Goal: Obtain resource: Download file/media

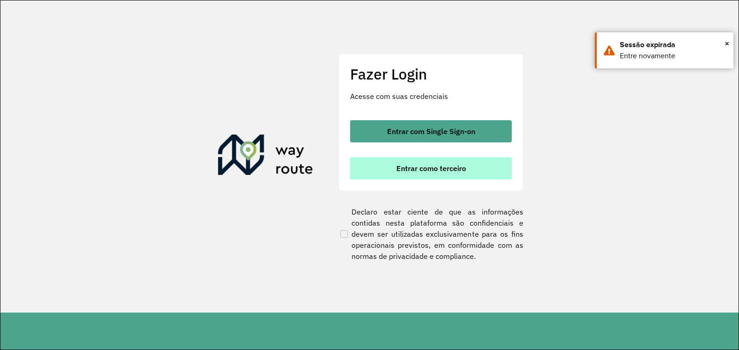
click at [436, 173] on button "Entrar como terceiro" at bounding box center [431, 168] width 162 height 22
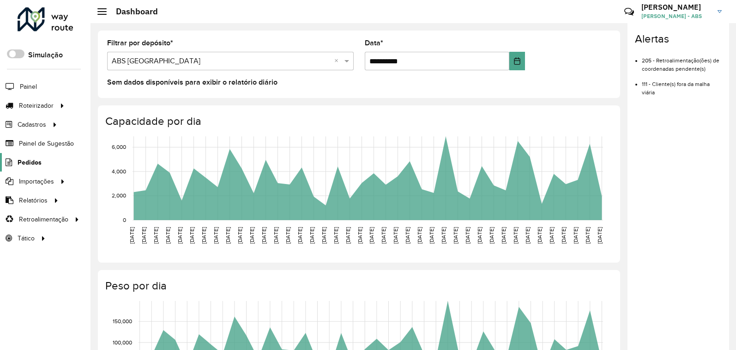
click at [30, 162] on span "Pedidos" at bounding box center [30, 162] width 24 height 10
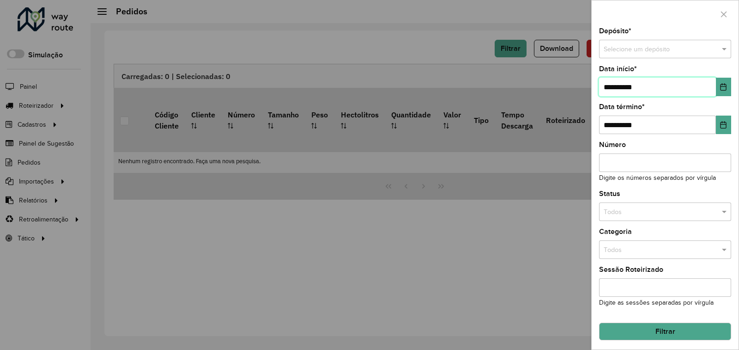
click at [648, 89] on input "**********" at bounding box center [657, 87] width 117 height 18
type input "**********"
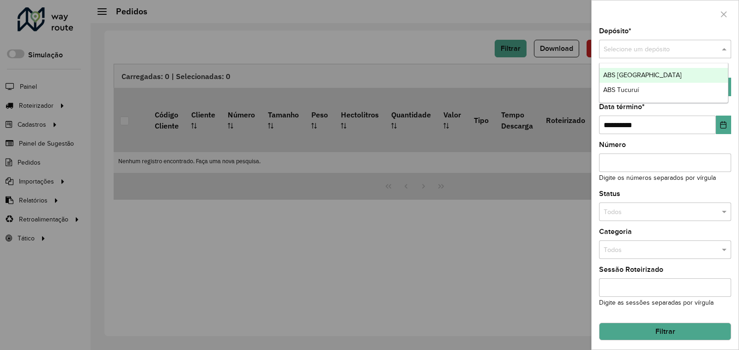
click at [685, 49] on input "text" at bounding box center [656, 49] width 104 height 10
click at [638, 76] on span "ABS [GEOGRAPHIC_DATA]" at bounding box center [642, 74] width 79 height 7
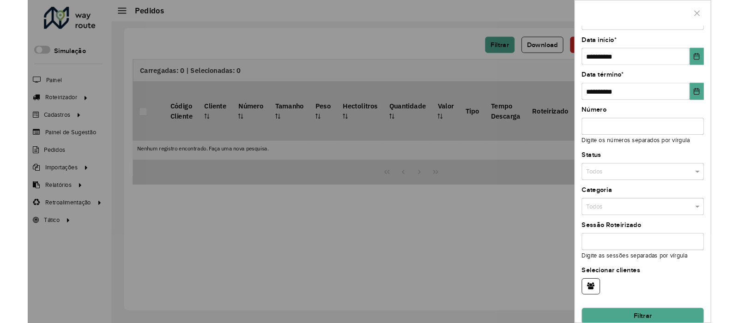
scroll to position [40, 0]
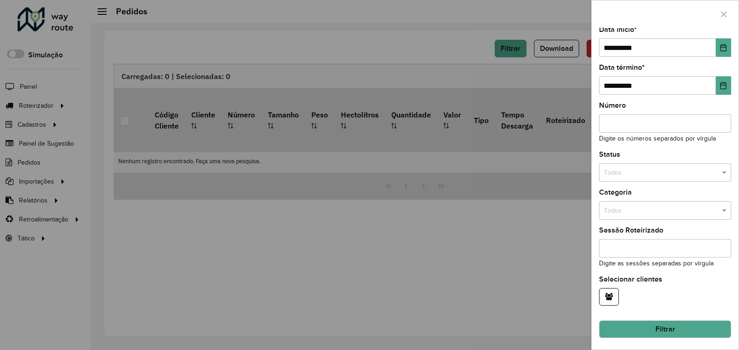
click at [675, 326] on button "Filtrar" at bounding box center [665, 329] width 132 height 18
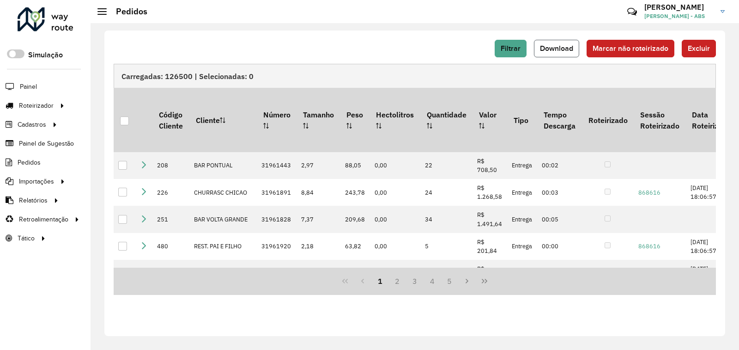
click at [561, 54] on button "Download" at bounding box center [556, 49] width 45 height 18
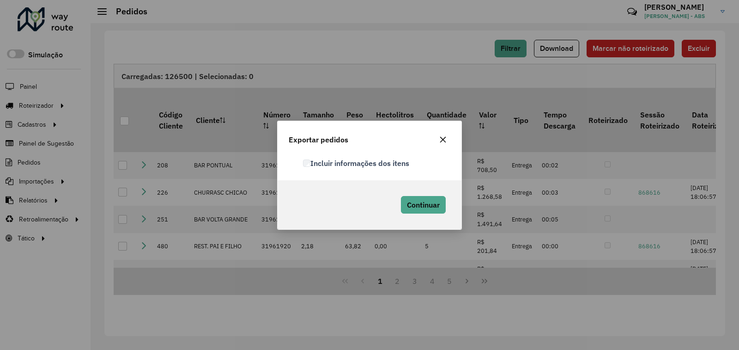
click at [303, 163] on div "Incluir informações dos itens" at bounding box center [376, 163] width 158 height 11
click at [411, 203] on span "Continuar" at bounding box center [423, 204] width 33 height 9
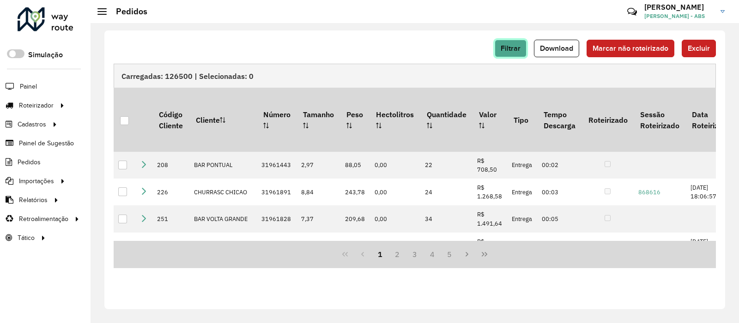
click at [521, 47] on span "Filtrar" at bounding box center [511, 48] width 20 height 8
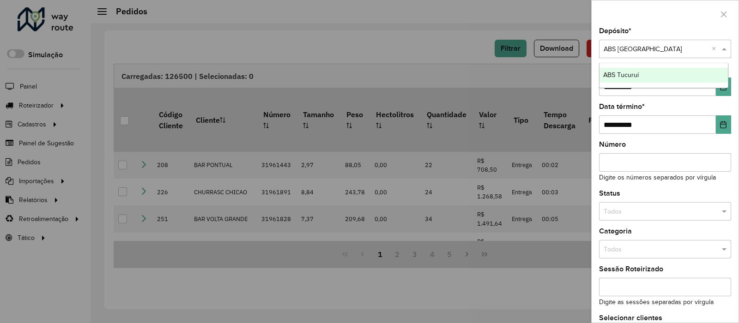
click at [692, 42] on div "Selecione um depósito × ABS ALTAMIRA ×" at bounding box center [665, 49] width 132 height 18
click at [647, 73] on div "ABS Tucuruí" at bounding box center [664, 75] width 128 height 15
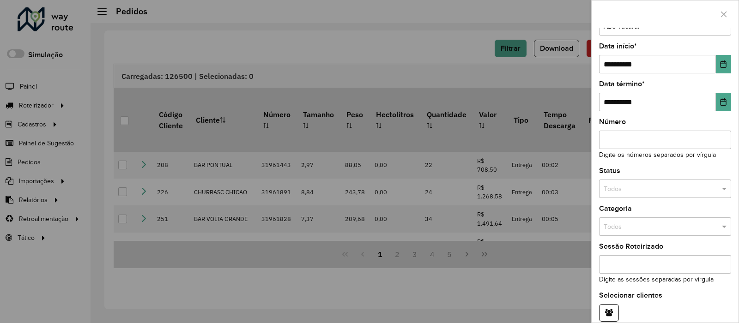
scroll to position [66, 0]
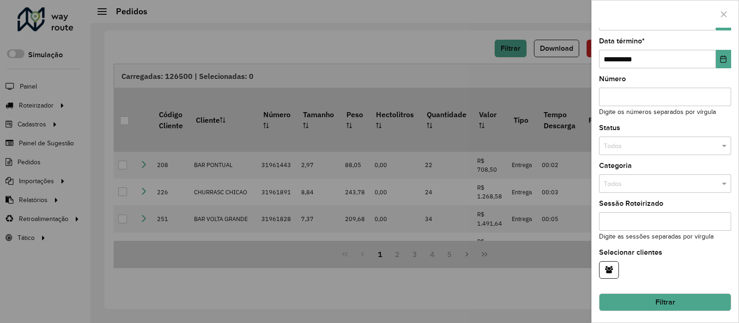
click at [684, 303] on button "Filtrar" at bounding box center [665, 303] width 132 height 18
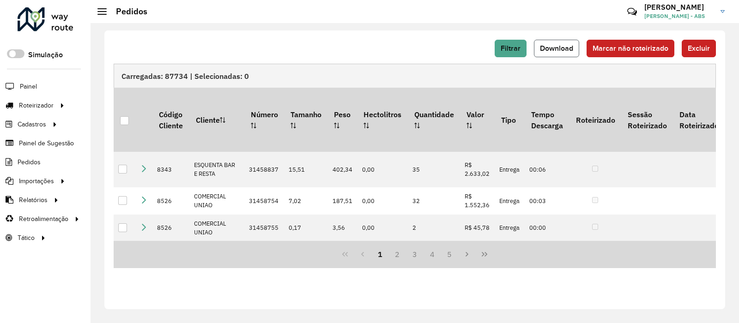
click at [566, 50] on span "Download" at bounding box center [556, 48] width 33 height 8
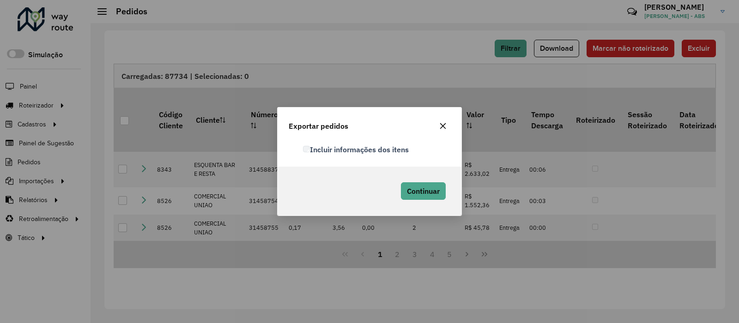
click at [316, 152] on label "Incluir informações dos itens" at bounding box center [355, 149] width 105 height 11
click at [422, 194] on span "Continuar" at bounding box center [423, 191] width 33 height 9
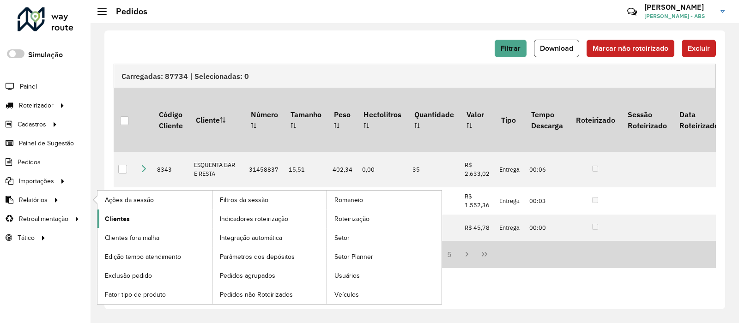
click at [128, 215] on span "Clientes" at bounding box center [117, 219] width 25 height 10
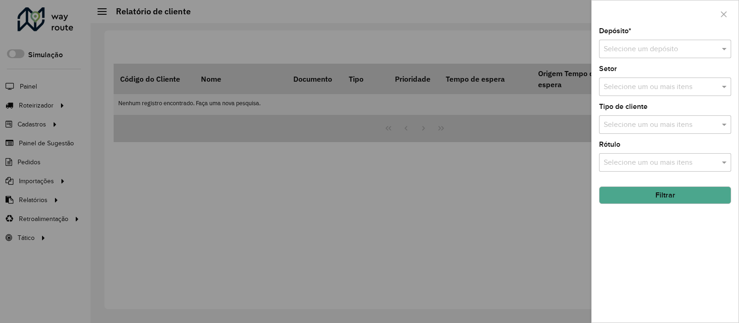
click at [670, 52] on input "text" at bounding box center [656, 49] width 104 height 11
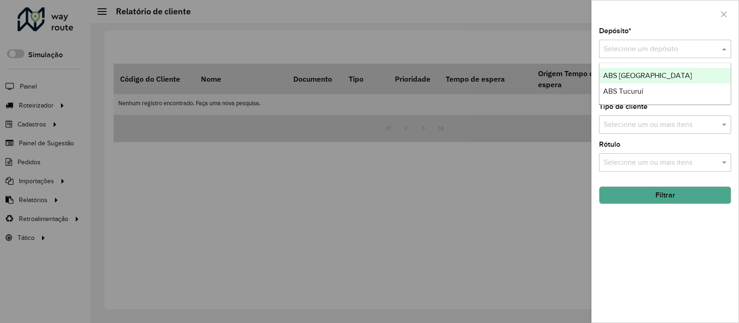
click at [658, 79] on div "ABS [GEOGRAPHIC_DATA]" at bounding box center [665, 76] width 131 height 16
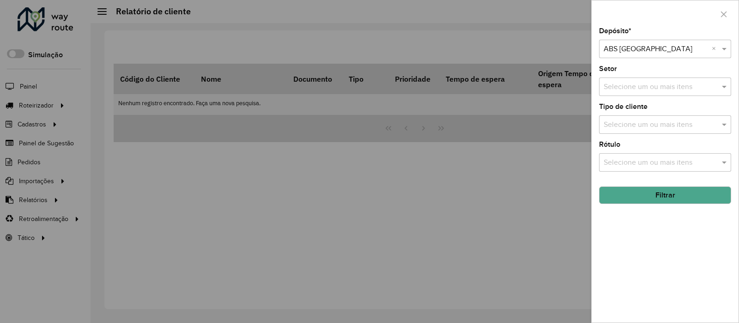
click at [654, 202] on button "Filtrar" at bounding box center [665, 196] width 132 height 18
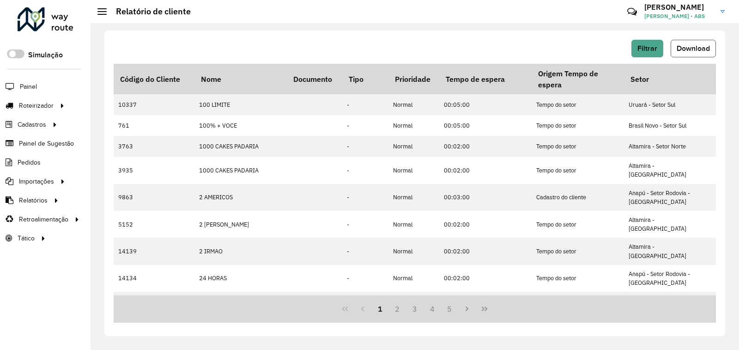
click at [687, 54] on button "Download" at bounding box center [693, 49] width 45 height 18
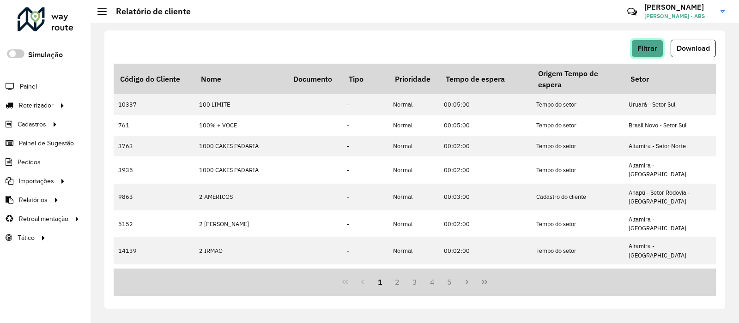
click at [638, 50] on span "Filtrar" at bounding box center [647, 48] width 20 height 8
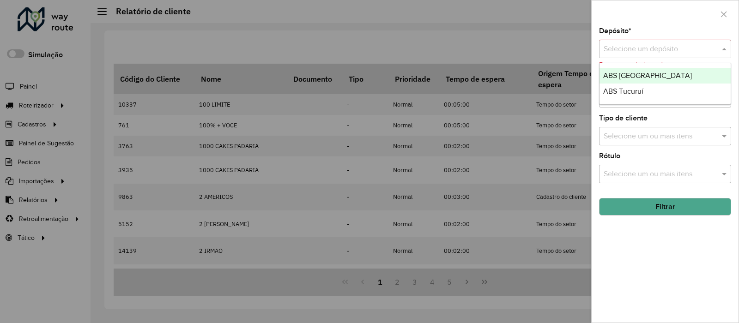
click at [697, 55] on div "Selecione um depósito" at bounding box center [665, 49] width 132 height 18
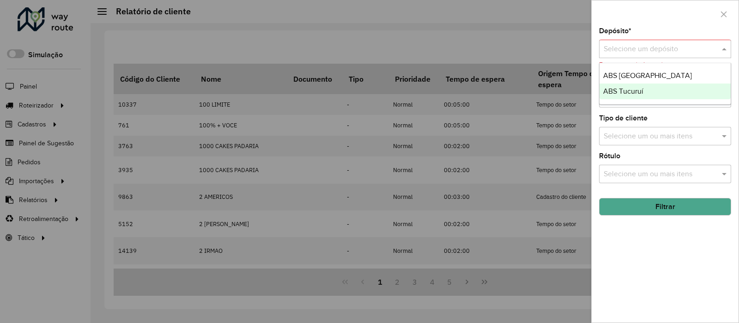
click at [667, 94] on div "ABS Tucuruí" at bounding box center [665, 92] width 131 height 16
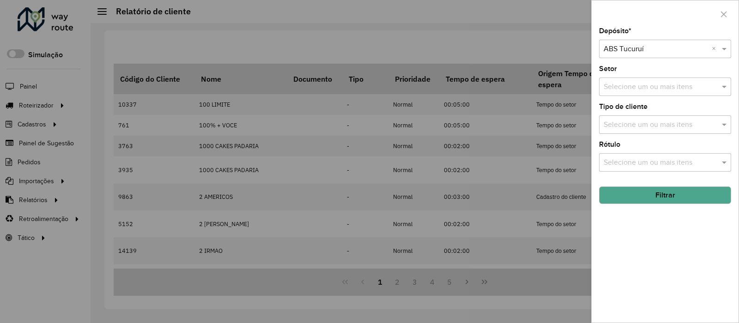
click at [622, 205] on div "Depósito * Selecione um depósito × ABS Tucuruí × Setor Selecione um ou mais ite…" at bounding box center [665, 175] width 147 height 295
click at [632, 199] on button "Filtrar" at bounding box center [665, 196] width 132 height 18
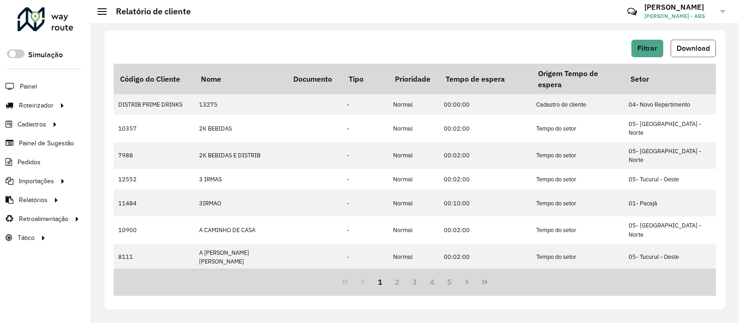
click at [706, 43] on button "Download" at bounding box center [693, 49] width 45 height 18
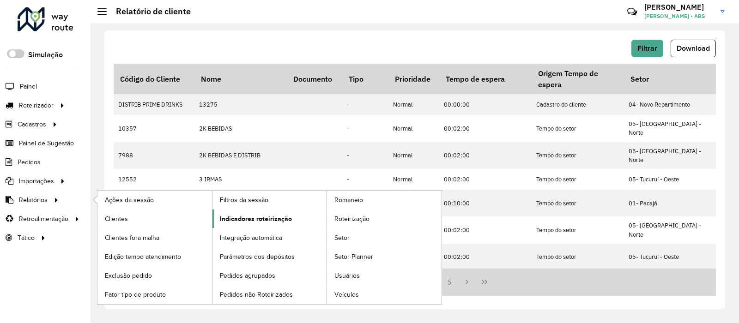
click at [248, 212] on link "Indicadores roteirização" at bounding box center [269, 219] width 115 height 18
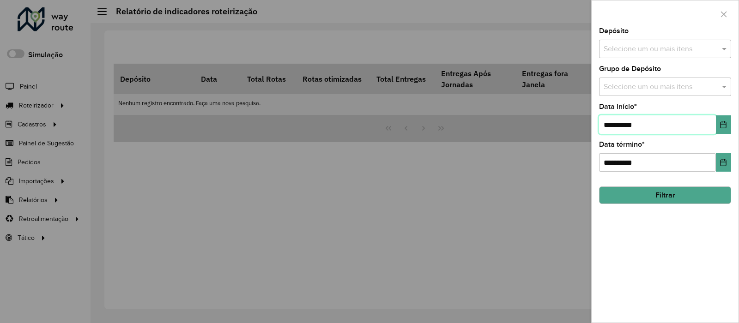
click at [650, 127] on input "**********" at bounding box center [657, 124] width 117 height 18
type input "**********"
click at [687, 54] on input "text" at bounding box center [660, 49] width 118 height 11
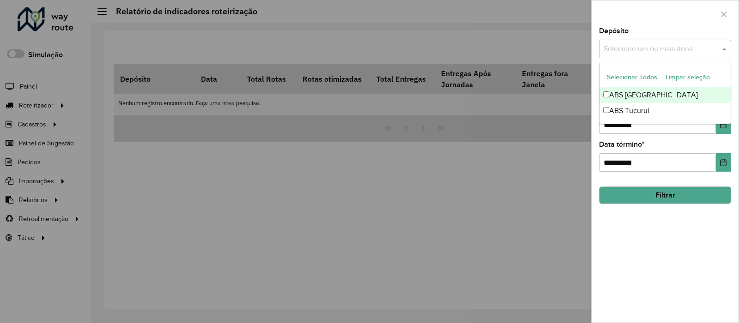
click at [668, 90] on div "ABS [GEOGRAPHIC_DATA]" at bounding box center [665, 95] width 131 height 16
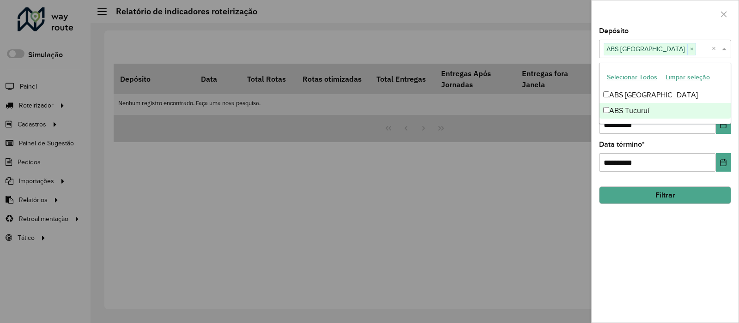
click at [650, 200] on button "Filtrar" at bounding box center [665, 196] width 132 height 18
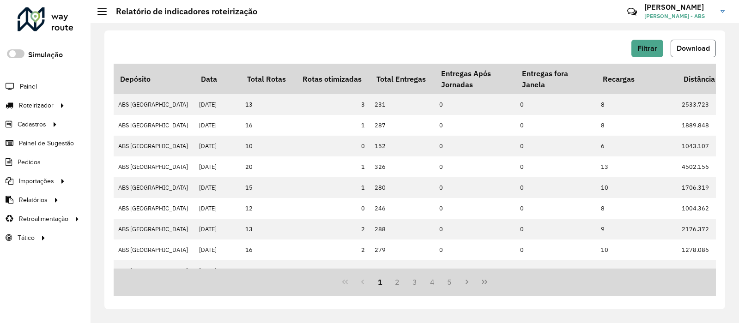
click at [698, 46] on span "Download" at bounding box center [693, 48] width 33 height 8
click at [653, 48] on span "Filtrar" at bounding box center [647, 48] width 20 height 8
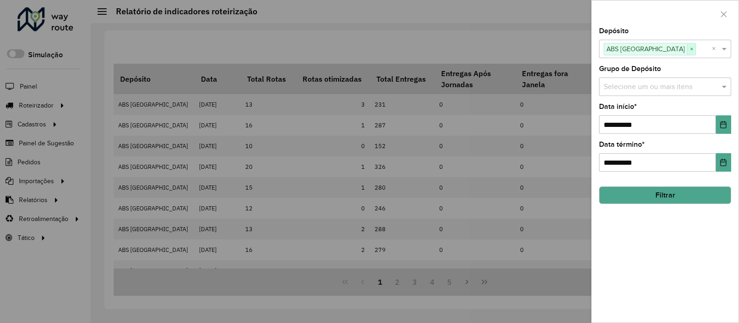
click at [687, 48] on span "×" at bounding box center [691, 49] width 8 height 11
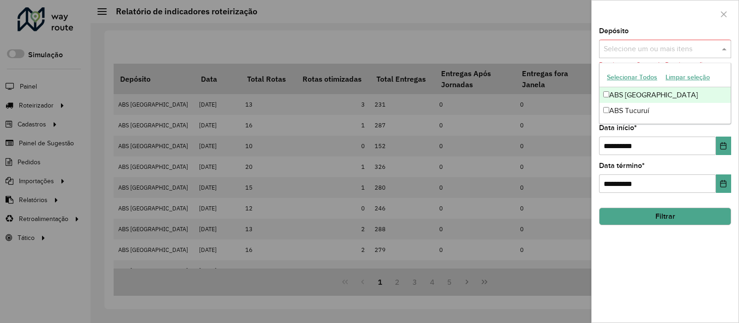
click at [653, 49] on input "text" at bounding box center [660, 49] width 118 height 11
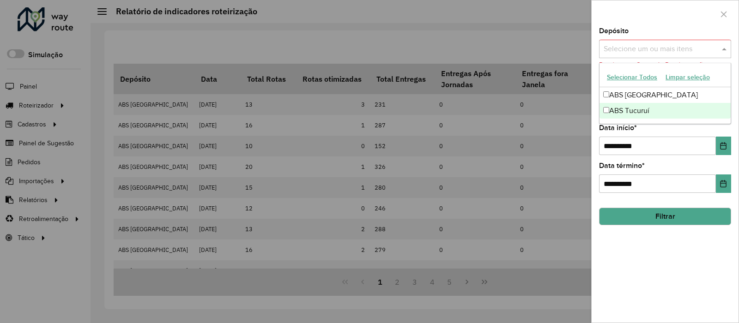
click at [617, 108] on div "ABS Tucuruí" at bounding box center [665, 111] width 131 height 16
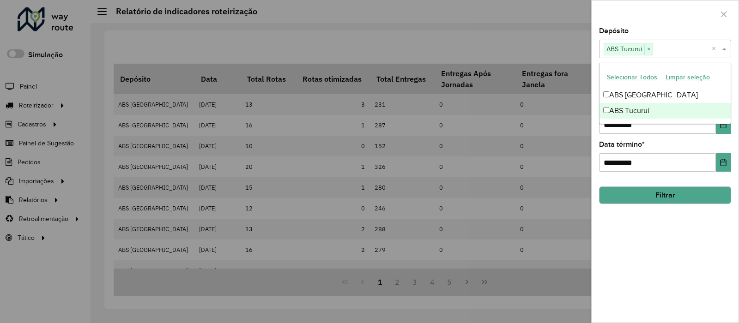
click at [631, 194] on button "Filtrar" at bounding box center [665, 196] width 132 height 18
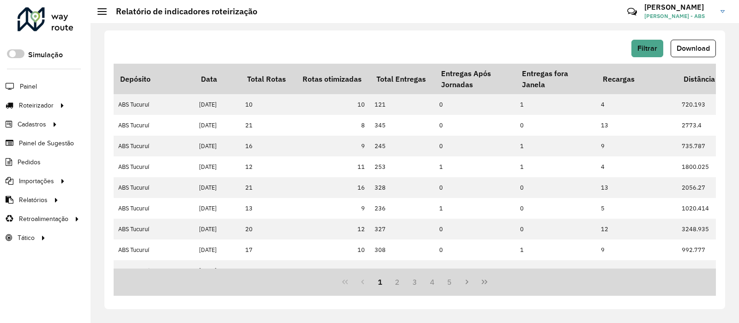
click at [697, 50] on span "Download" at bounding box center [693, 48] width 33 height 8
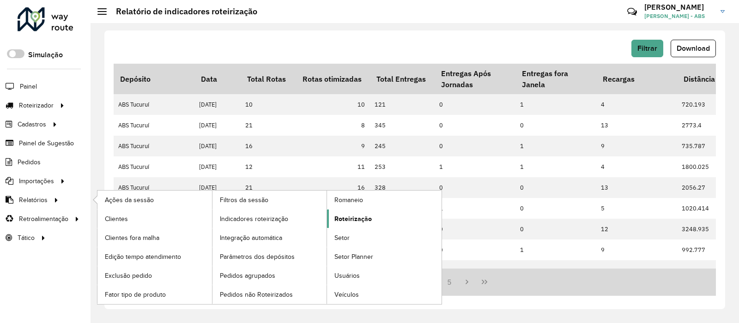
click at [369, 217] on span "Roteirização" at bounding box center [352, 219] width 37 height 10
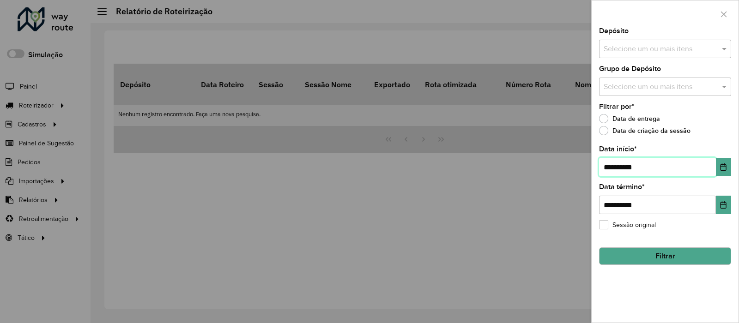
click at [648, 165] on input "**********" at bounding box center [657, 167] width 117 height 18
type input "**********"
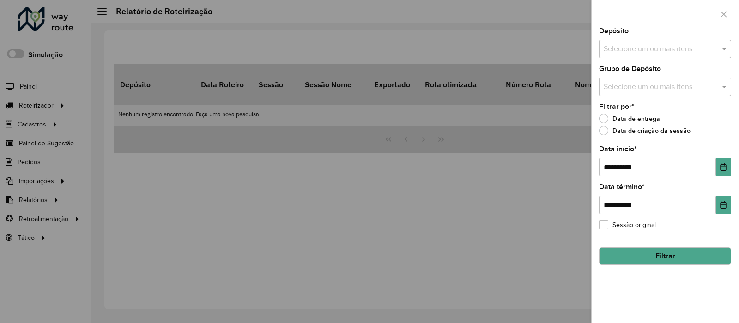
click at [646, 48] on input "text" at bounding box center [660, 49] width 118 height 11
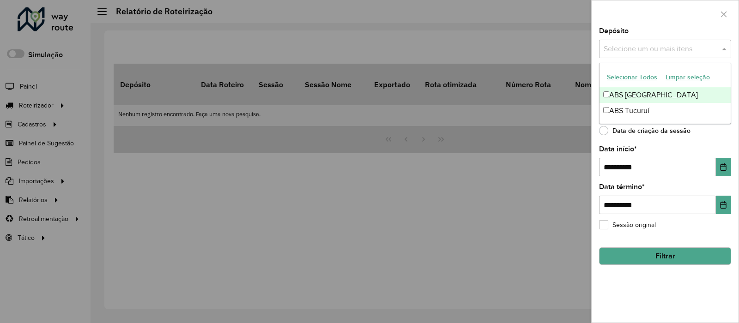
click at [638, 89] on div "ABS [GEOGRAPHIC_DATA]" at bounding box center [665, 95] width 131 height 16
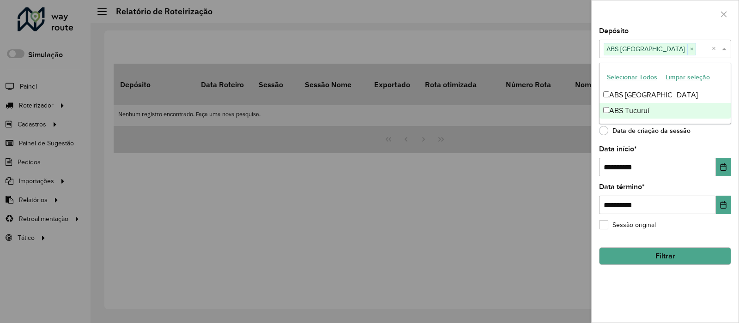
click at [657, 254] on button "Filtrar" at bounding box center [665, 257] width 132 height 18
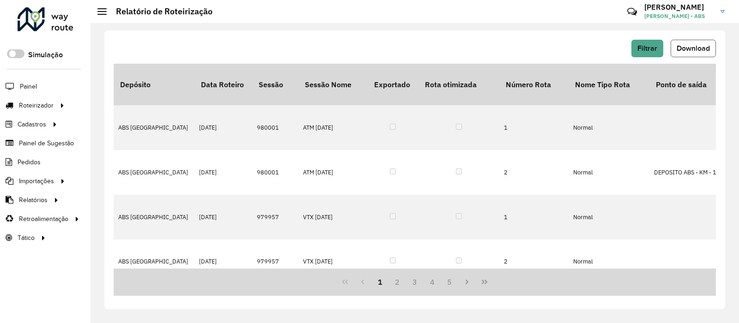
click at [685, 47] on span "Download" at bounding box center [693, 48] width 33 height 8
click at [648, 50] on span "Filtrar" at bounding box center [647, 48] width 20 height 8
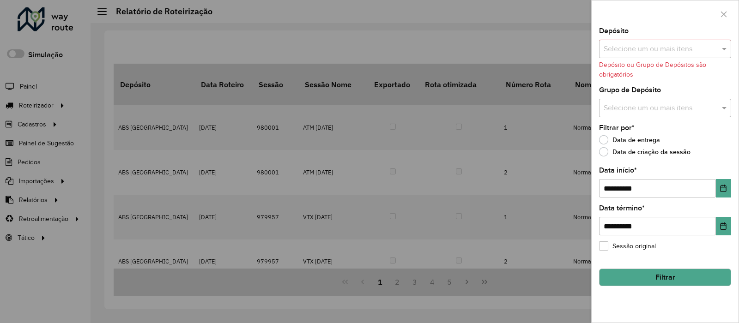
click at [696, 53] on input "text" at bounding box center [660, 49] width 118 height 11
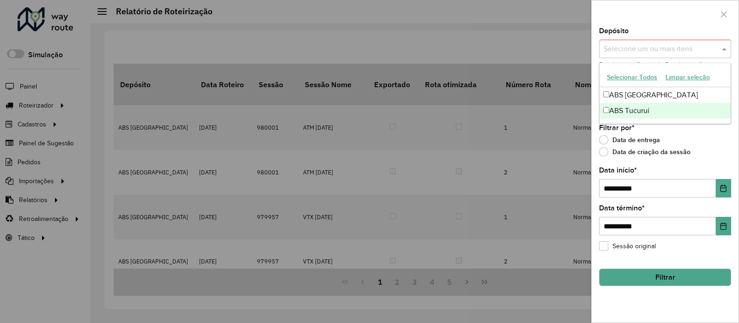
click at [646, 112] on div "ABS Tucuruí" at bounding box center [665, 111] width 131 height 16
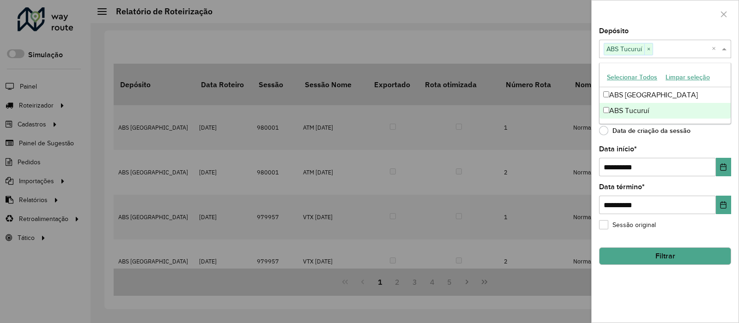
click at [648, 145] on div "**********" at bounding box center [665, 175] width 147 height 295
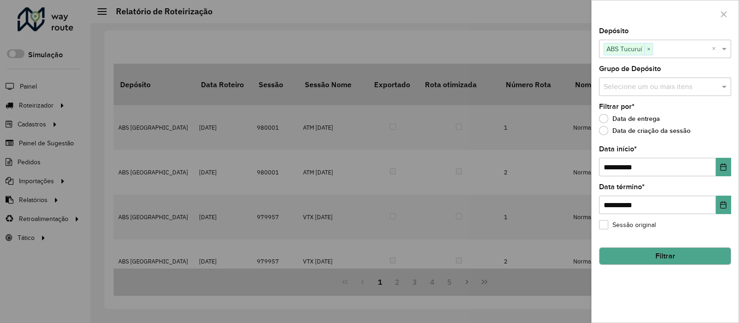
click at [636, 250] on button "Filtrar" at bounding box center [665, 257] width 132 height 18
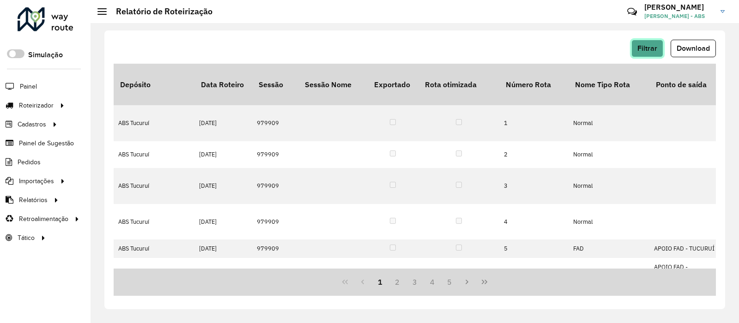
click at [644, 44] on button "Filtrar" at bounding box center [647, 49] width 32 height 18
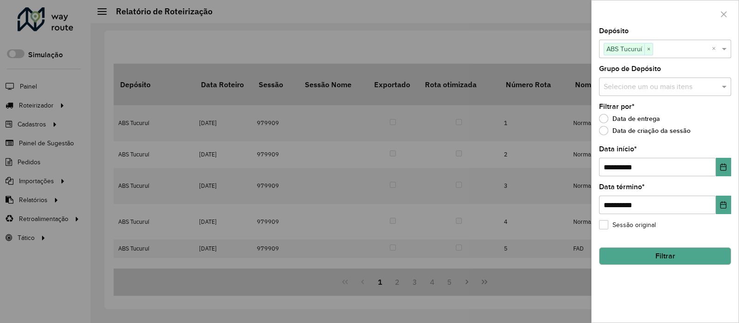
click at [616, 42] on div "Selecione um ou mais itens ABS Tucuruí ×" at bounding box center [655, 49] width 113 height 17
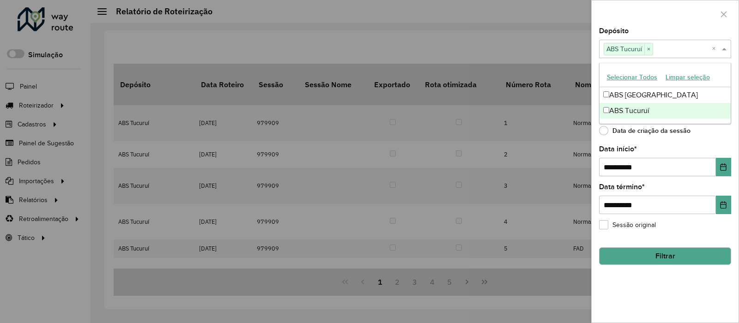
click at [542, 39] on div at bounding box center [369, 161] width 739 height 323
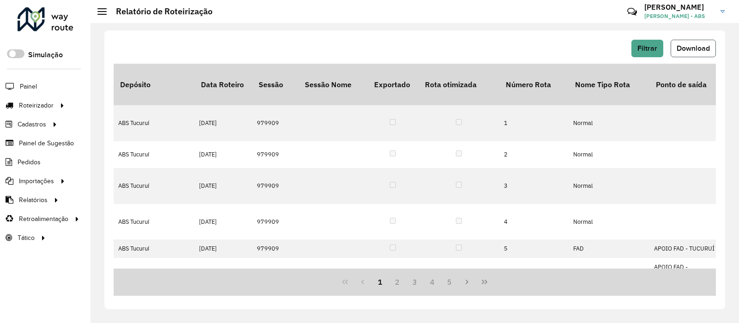
click at [684, 48] on span "Download" at bounding box center [693, 48] width 33 height 8
